Goal: Navigation & Orientation: Find specific page/section

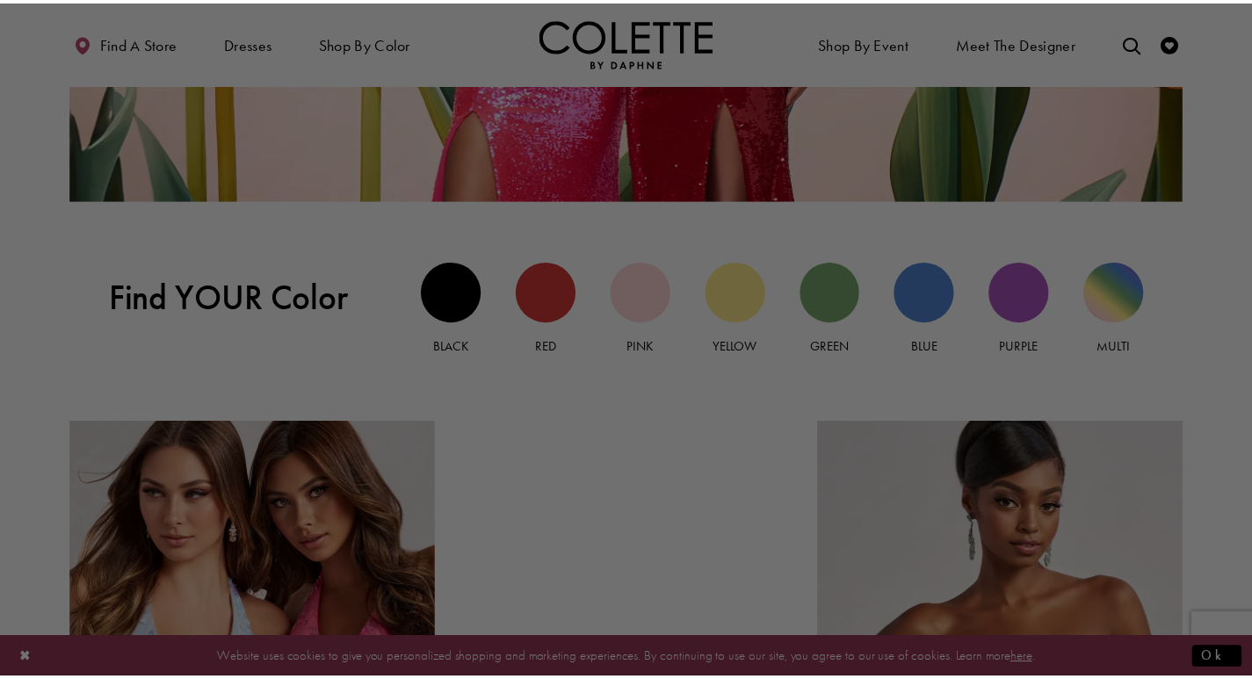
scroll to position [1581, 0]
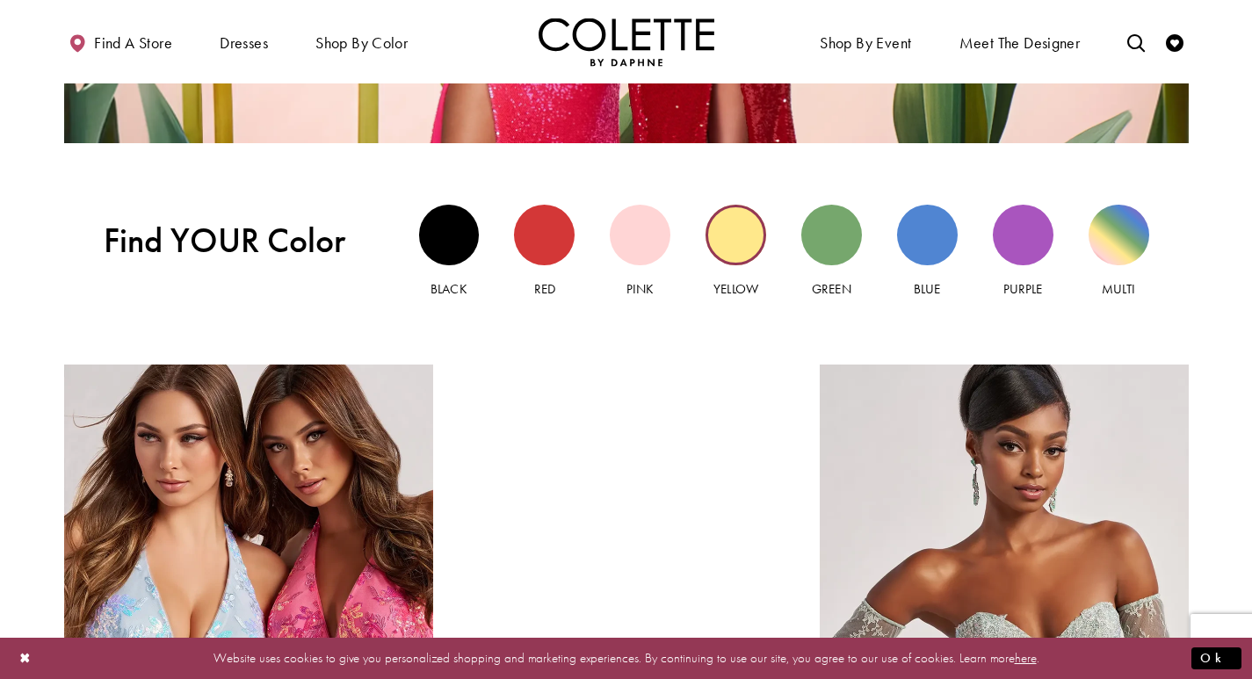
click at [740, 247] on div "Yellow view" at bounding box center [735, 235] width 61 height 61
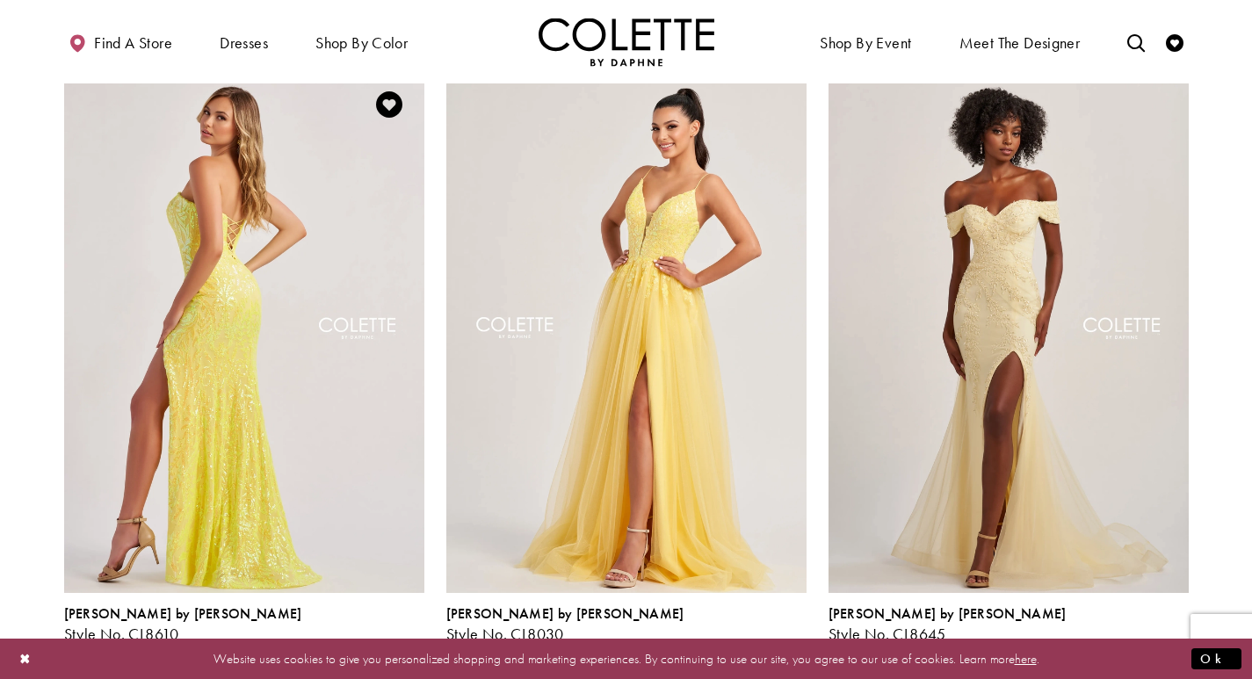
scroll to position [264, 0]
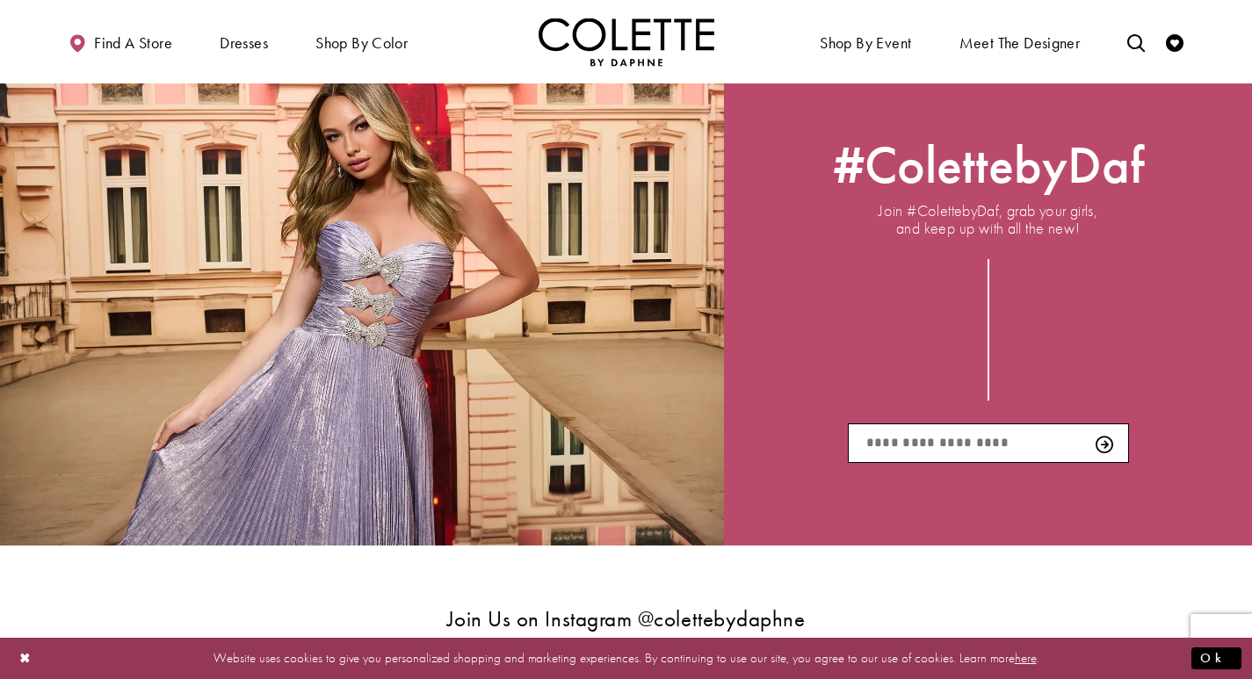
scroll to position [2548, 0]
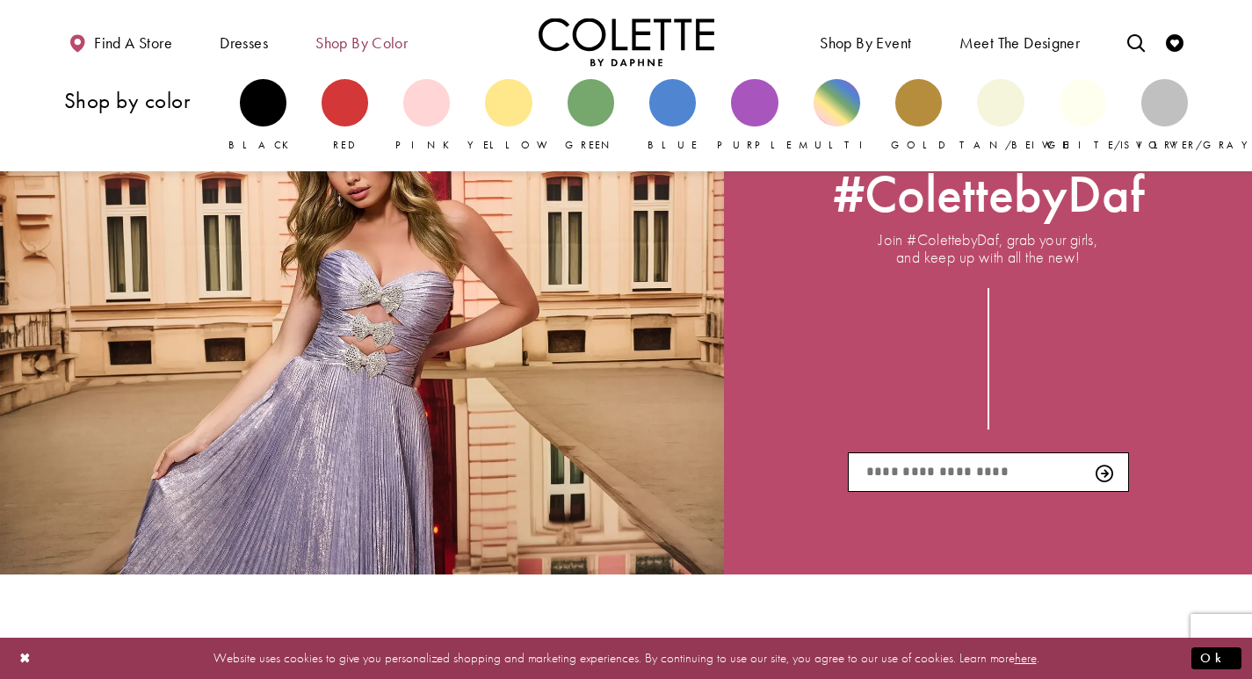
click at [408, 44] on span "Shop by color" at bounding box center [361, 43] width 92 height 18
click at [390, 46] on span "Shop by color" at bounding box center [361, 43] width 92 height 18
click at [911, 119] on div "Primary block" at bounding box center [918, 102] width 47 height 47
